Goal: Contribute content: Contribute content

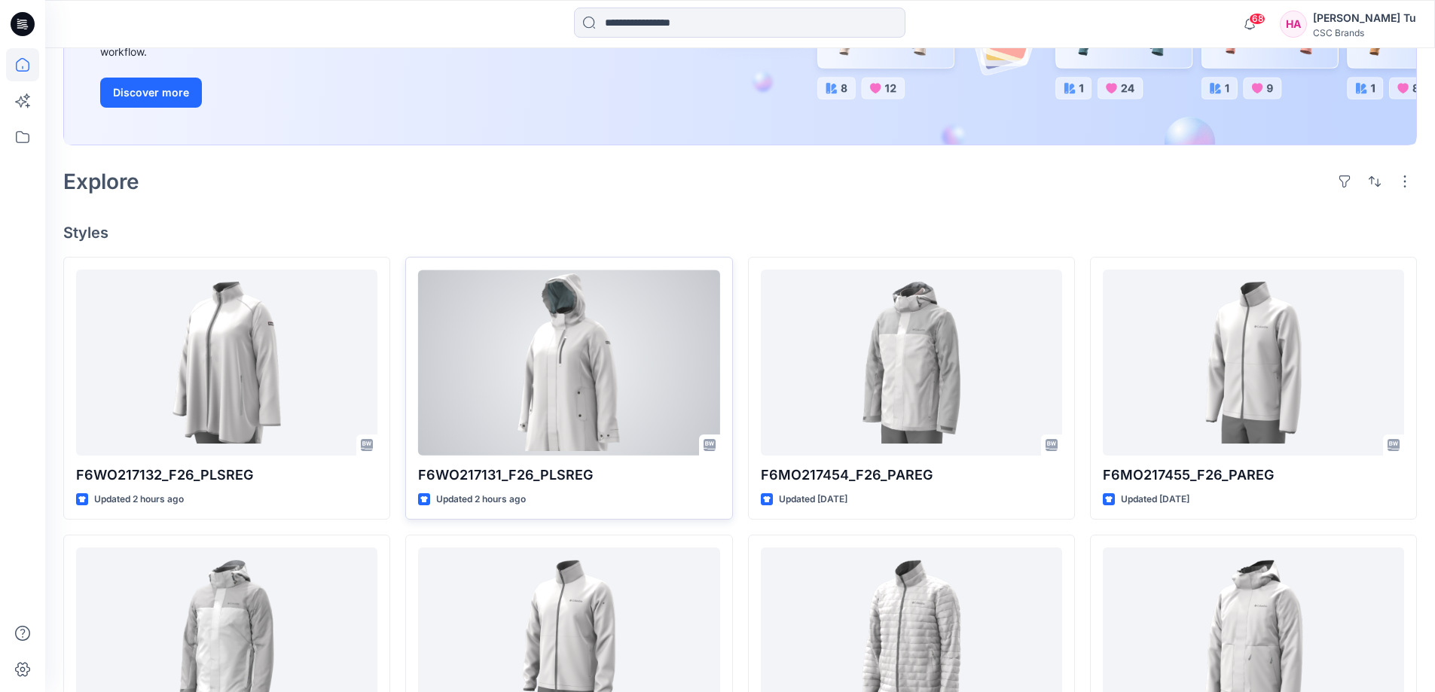
scroll to position [301, 0]
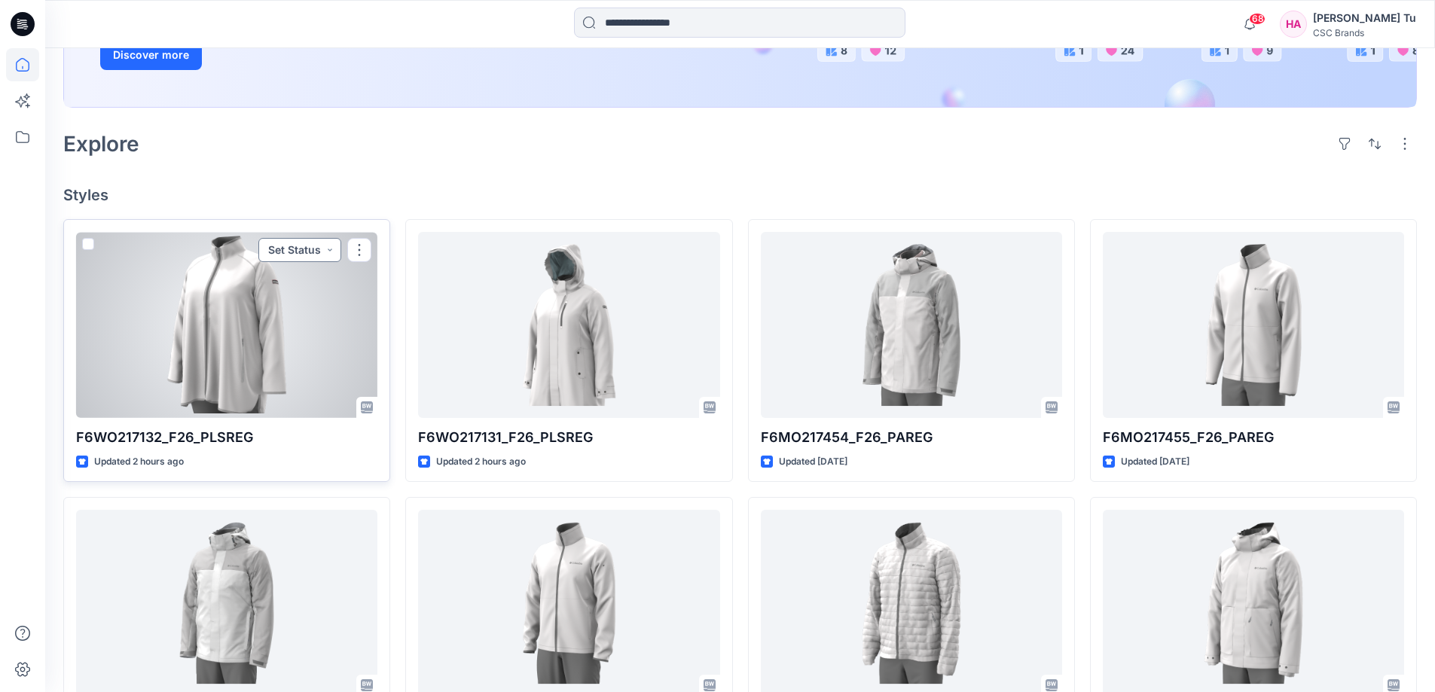
click at [330, 250] on button "Set Status" at bounding box center [299, 250] width 83 height 24
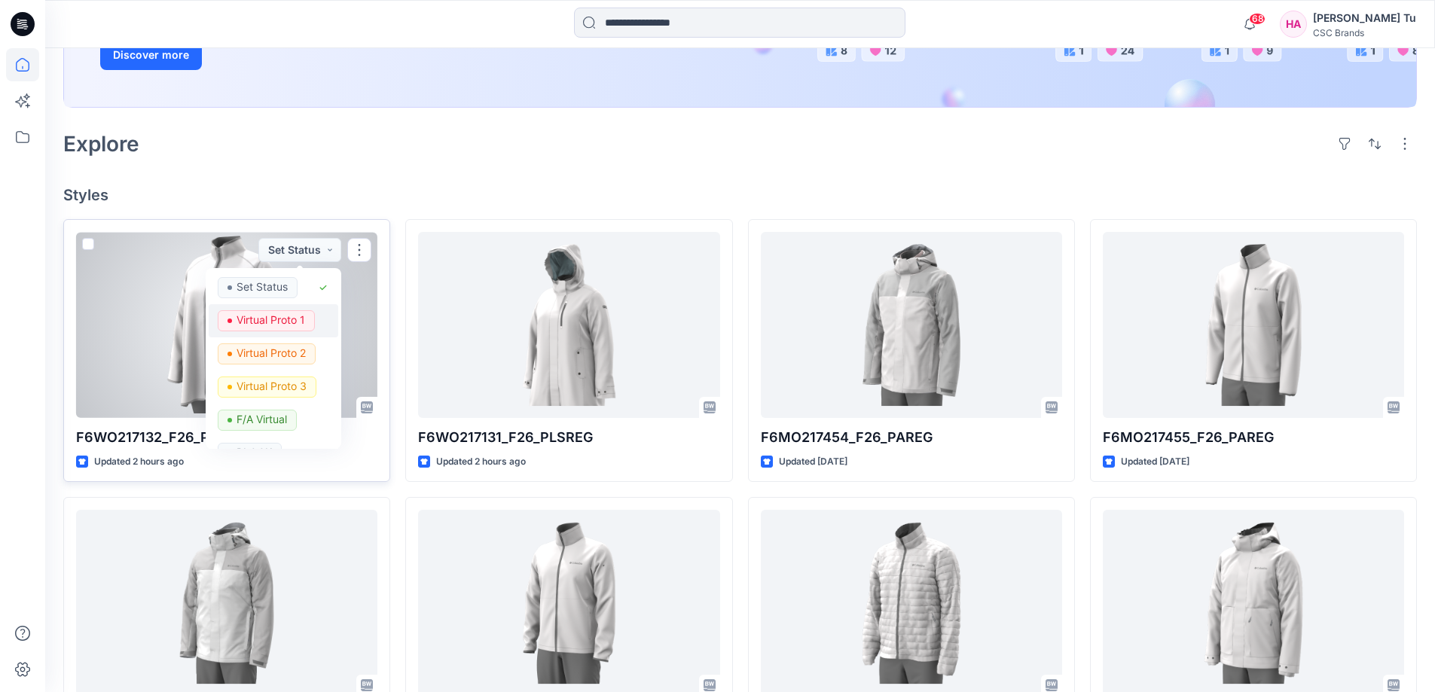
click at [294, 317] on p "Virtual Proto 1" at bounding box center [270, 320] width 69 height 20
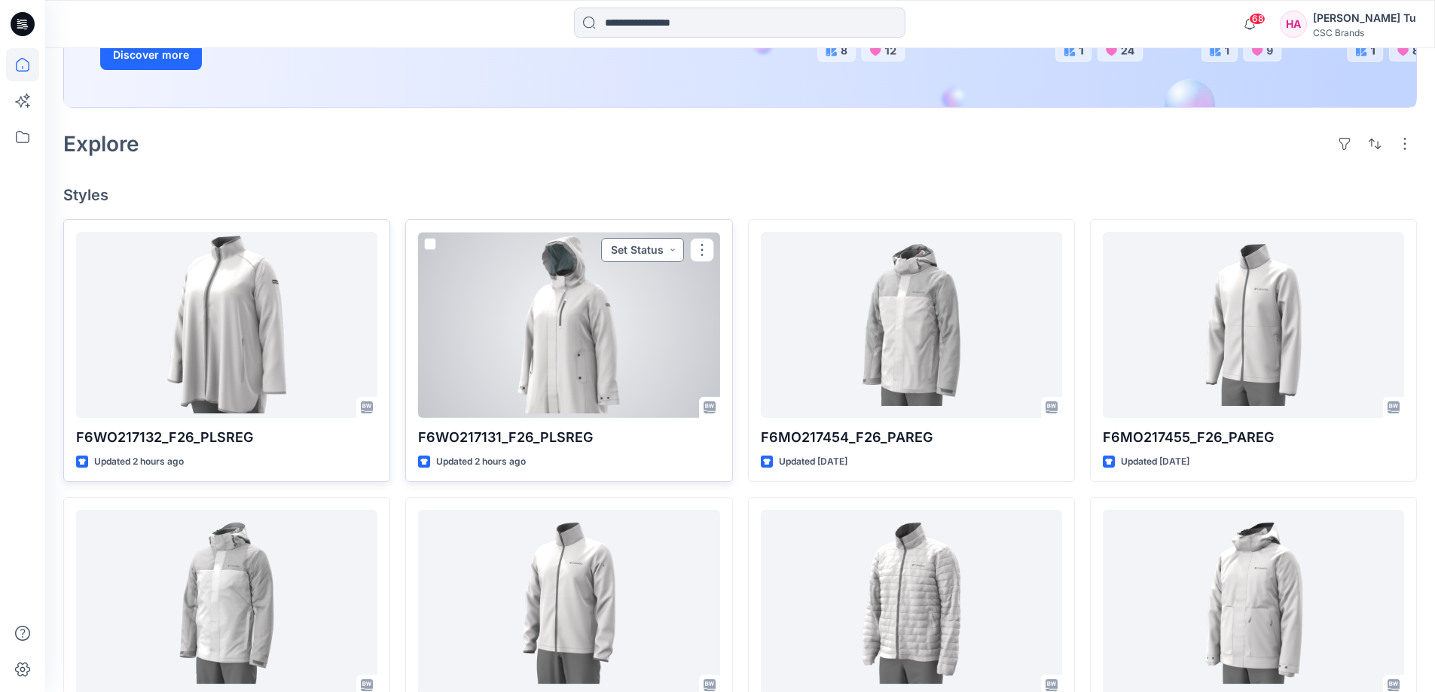
click at [675, 252] on button "Set Status" at bounding box center [642, 250] width 83 height 24
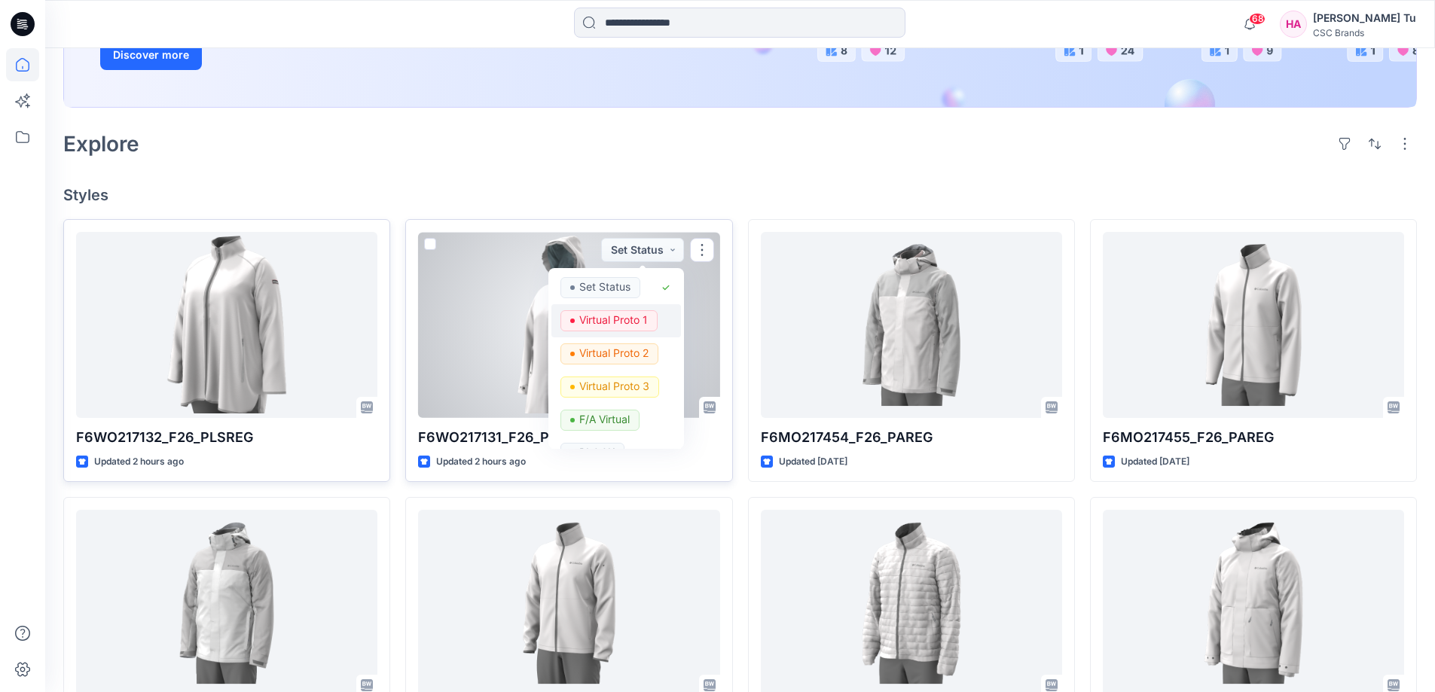
click at [636, 317] on p "Virtual Proto 1" at bounding box center [613, 320] width 69 height 20
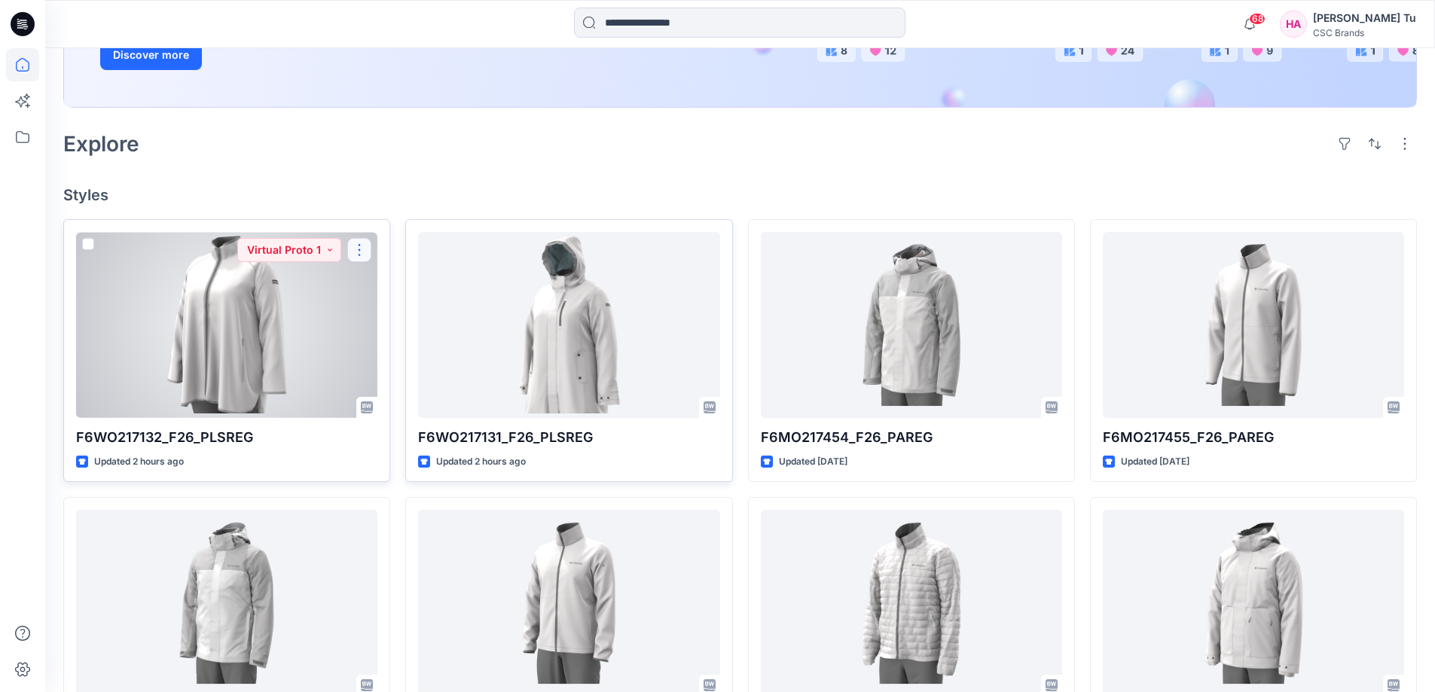
click at [357, 249] on button "button" at bounding box center [359, 250] width 24 height 24
click at [407, 286] on button "Edit" at bounding box center [431, 285] width 163 height 28
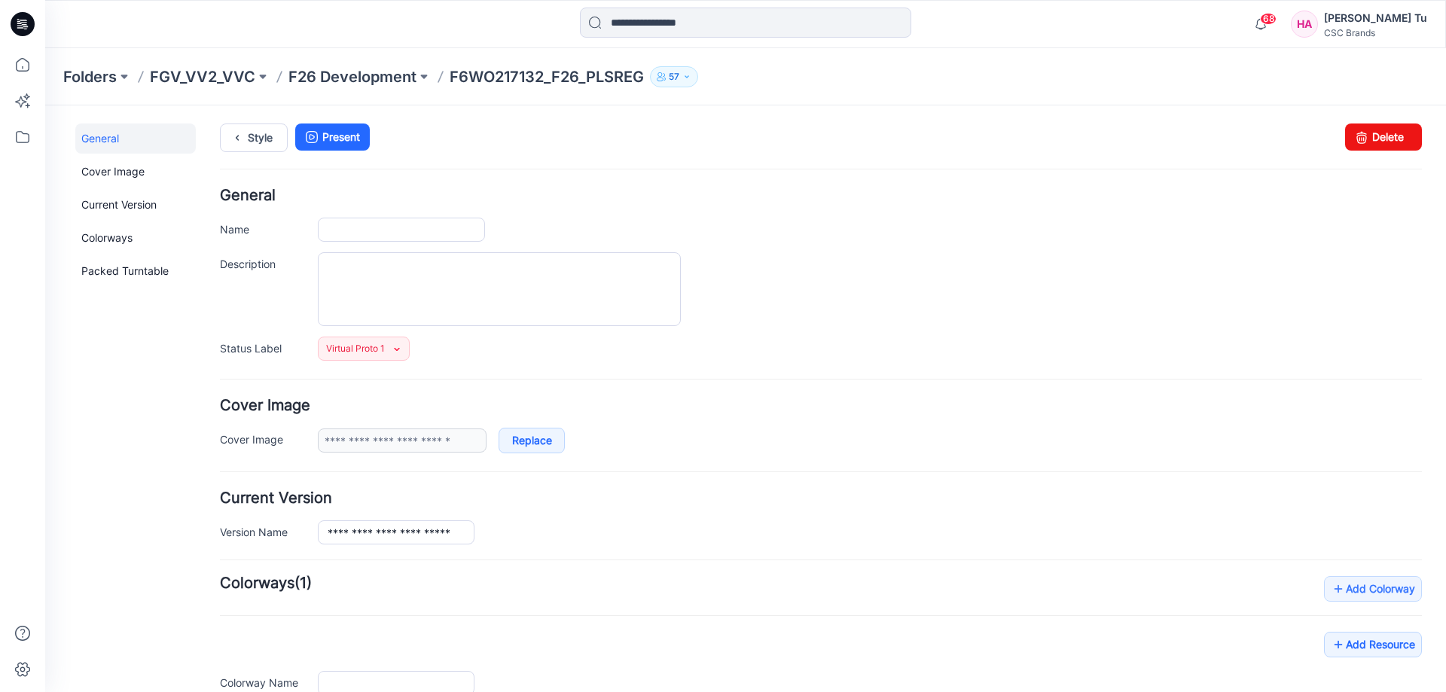
type input "**********"
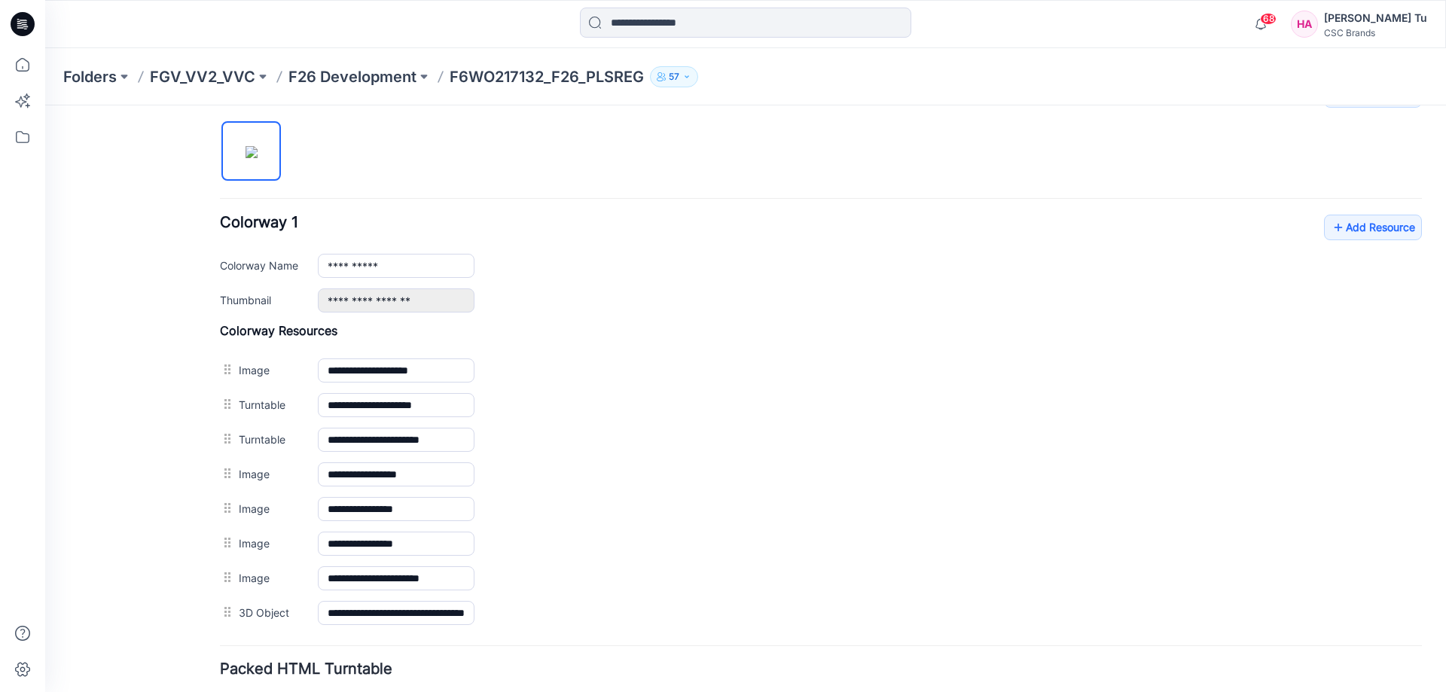
scroll to position [542, 0]
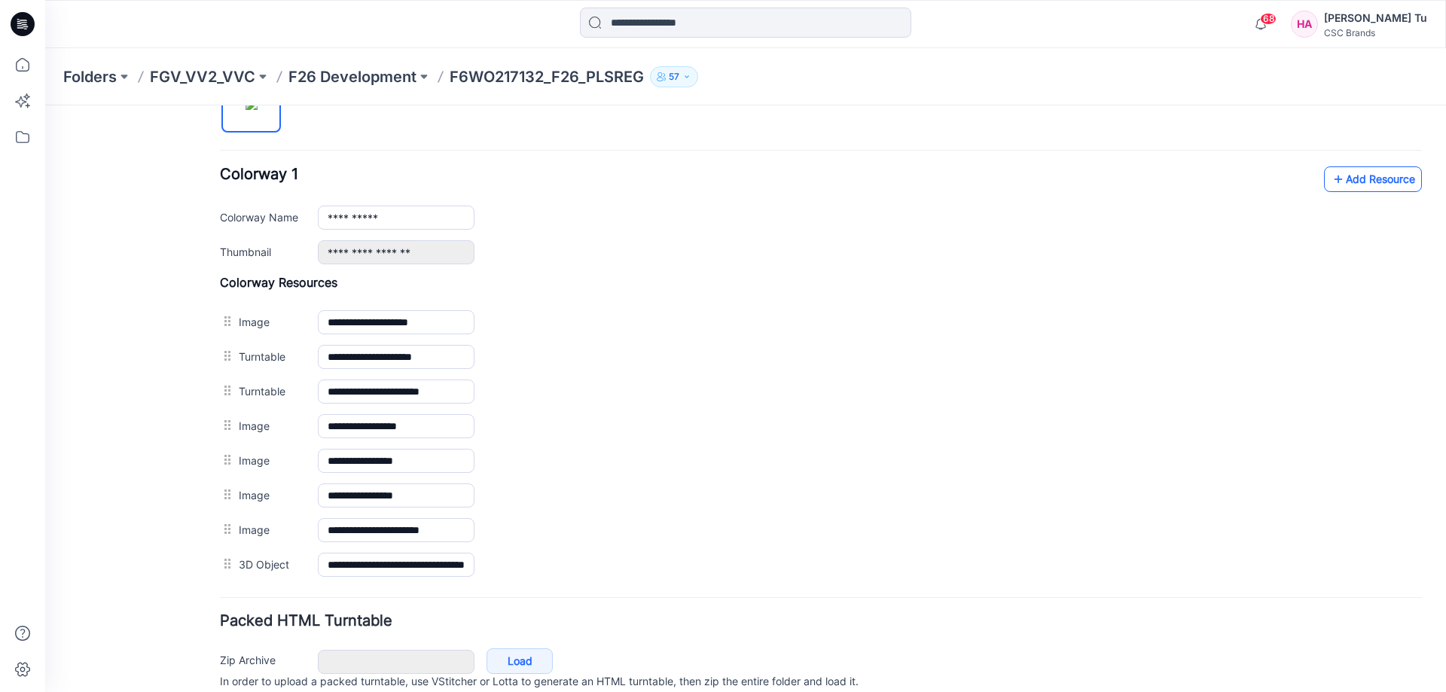
click at [1365, 182] on link "Add Resource" at bounding box center [1373, 179] width 98 height 26
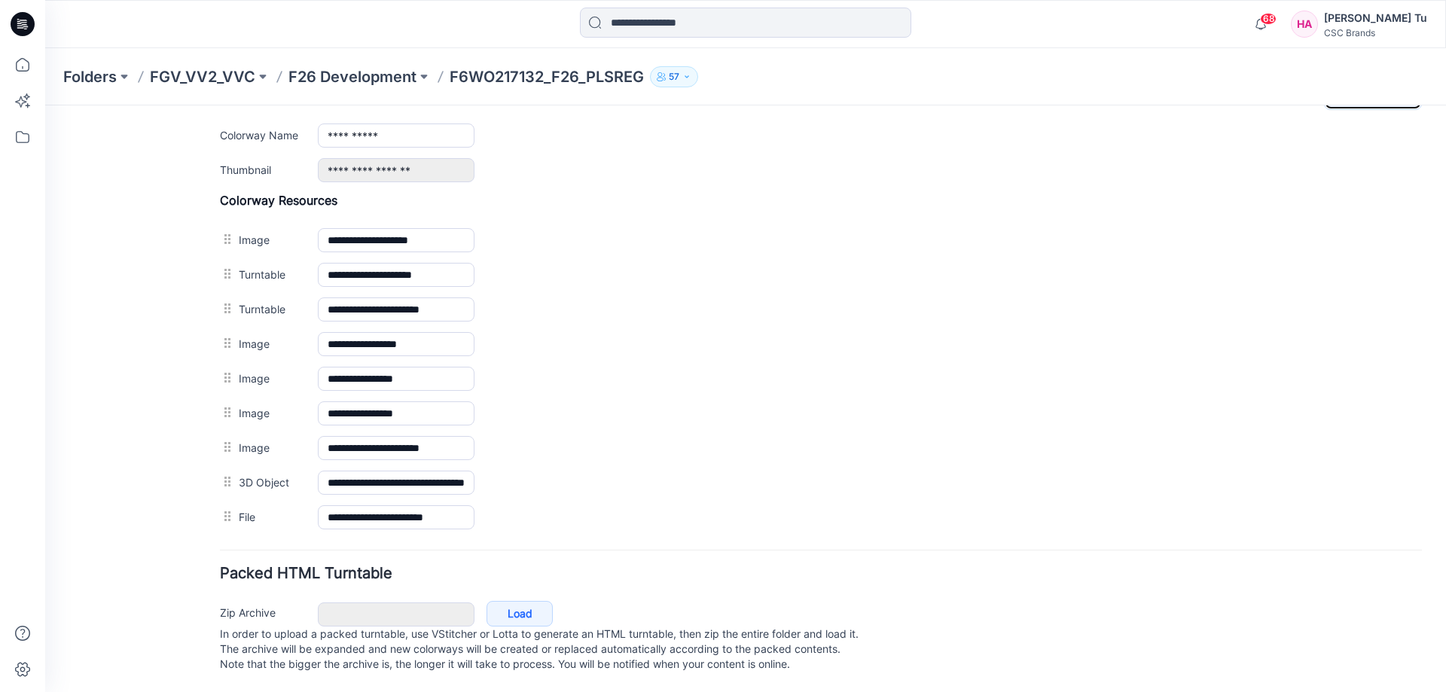
scroll to position [639, 0]
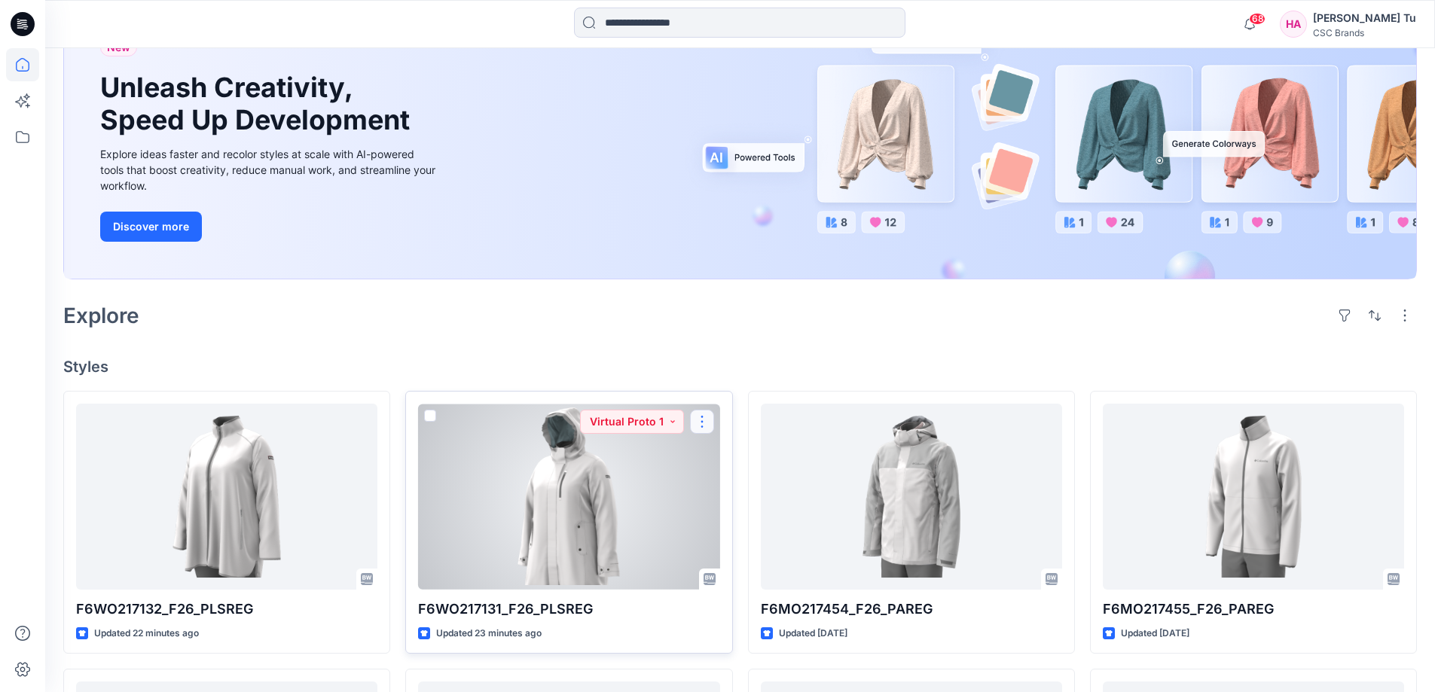
click at [700, 423] on button "button" at bounding box center [702, 422] width 24 height 24
click at [742, 457] on button "Edit" at bounding box center [774, 457] width 163 height 28
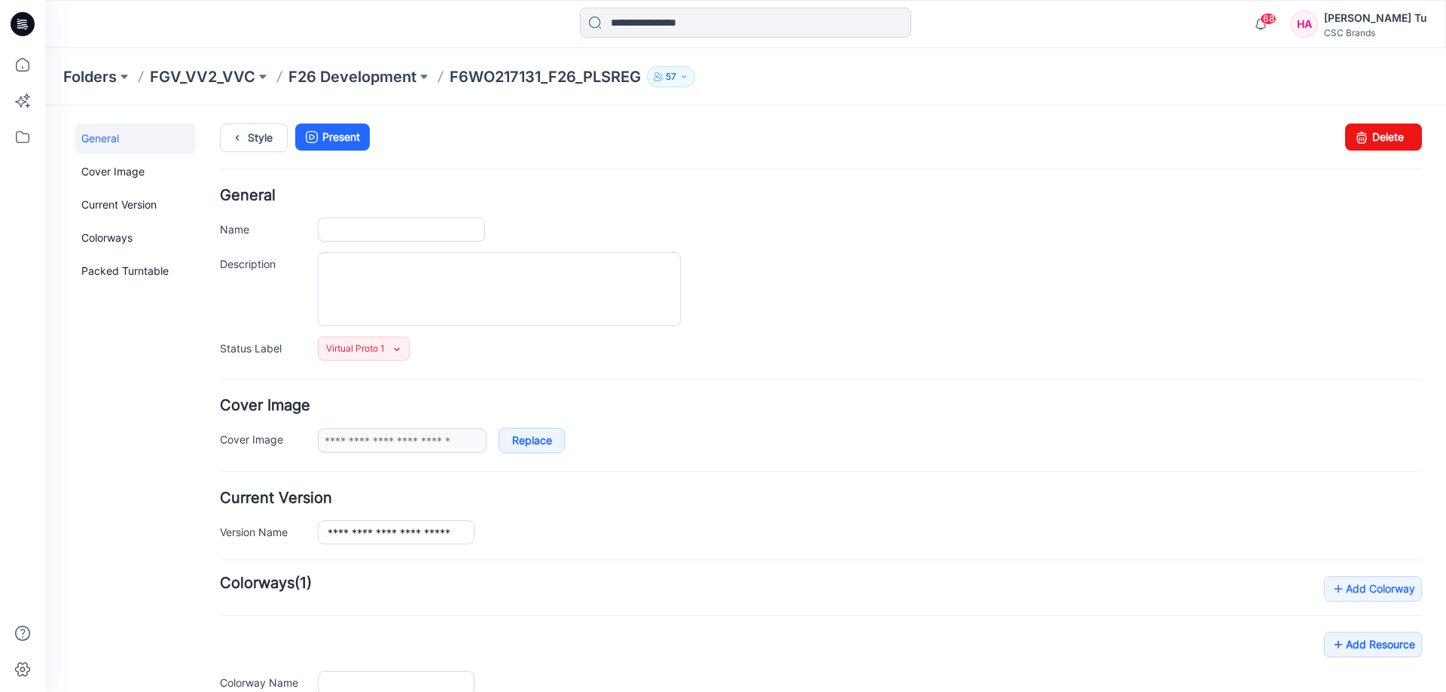
type input "**********"
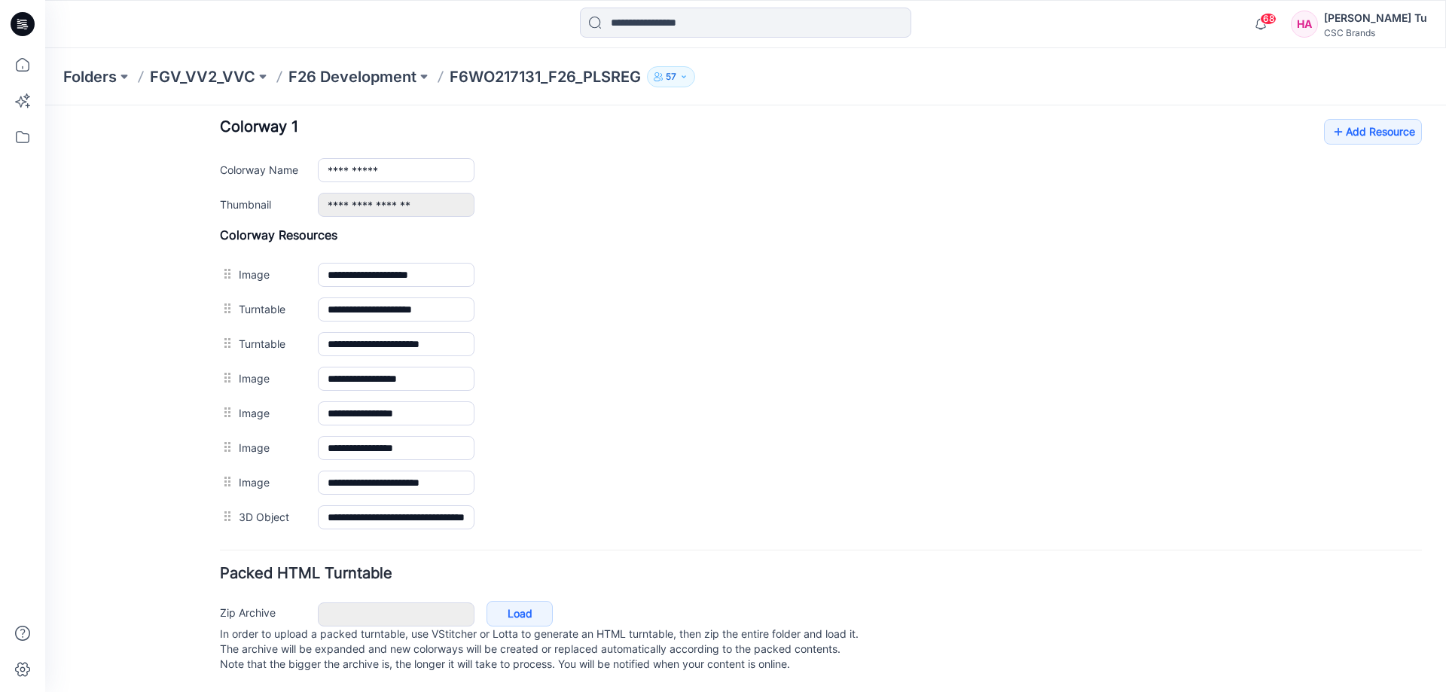
scroll to position [605, 0]
click at [1381, 119] on link "Add Resource" at bounding box center [1373, 132] width 98 height 26
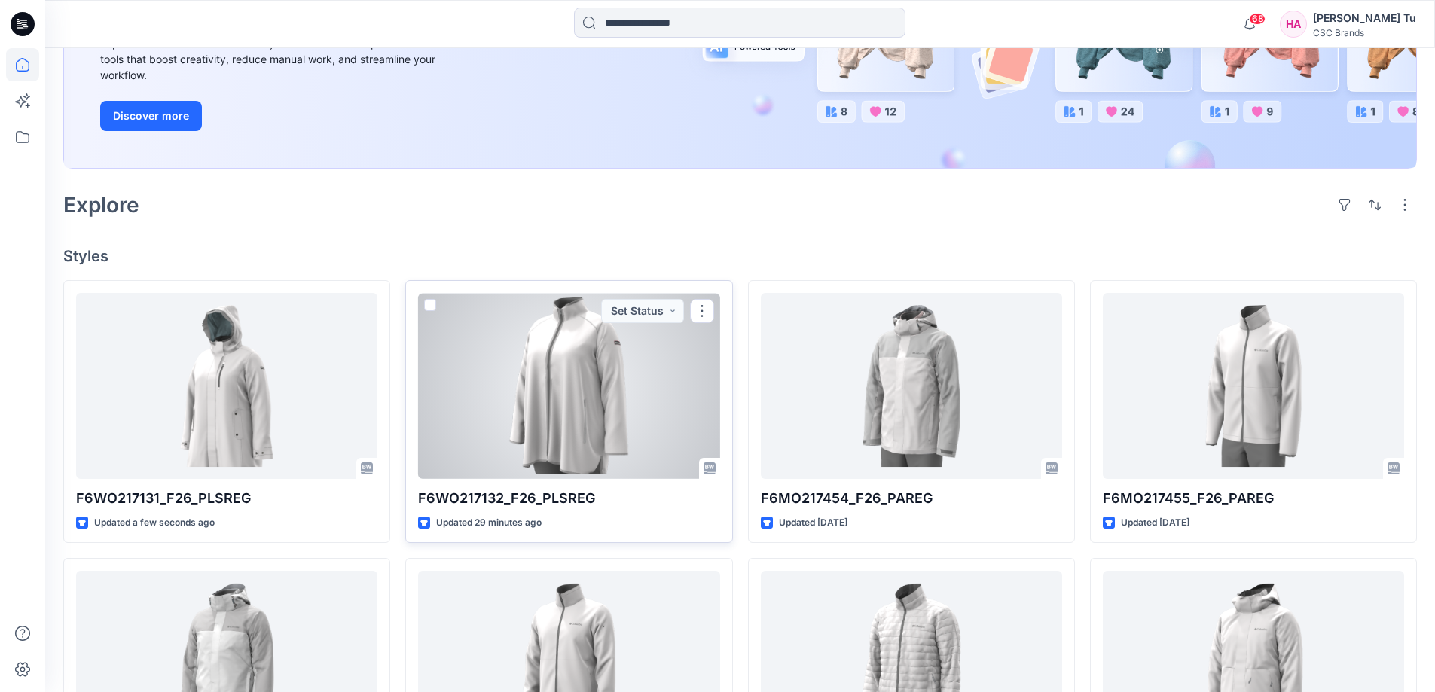
scroll to position [205, 0]
